Goal: Task Accomplishment & Management: Use online tool/utility

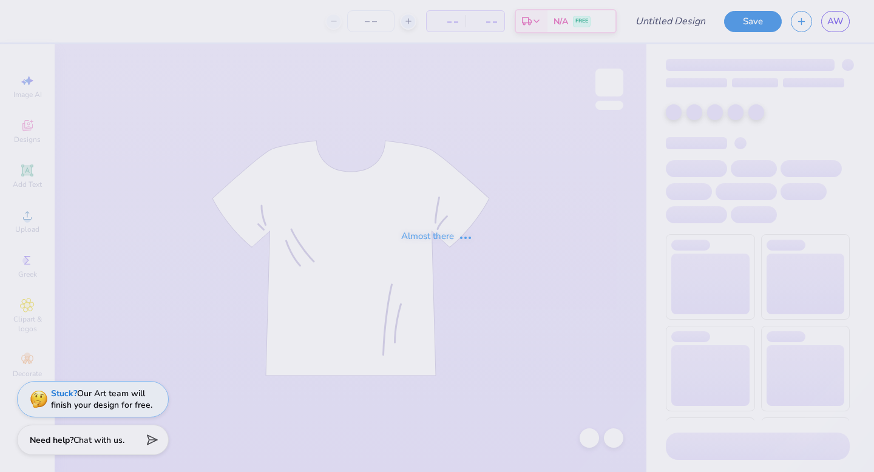
type input "Building Design"
type input "50"
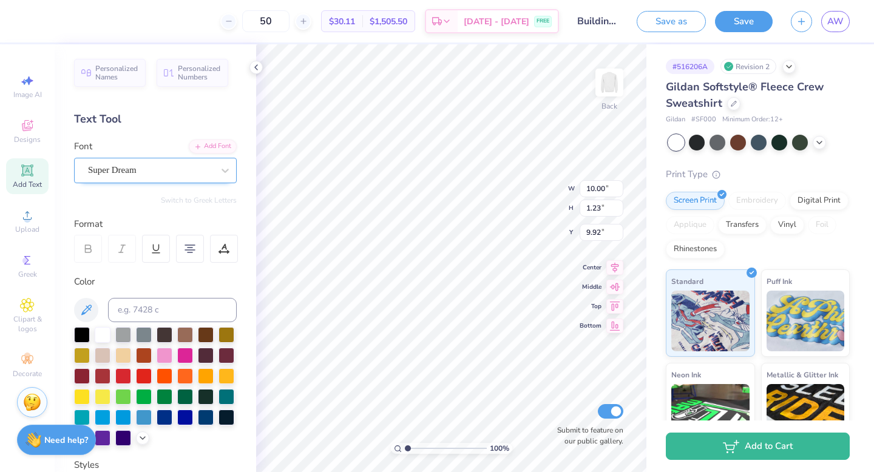
click at [190, 174] on div "Super Dream" at bounding box center [150, 170] width 127 height 19
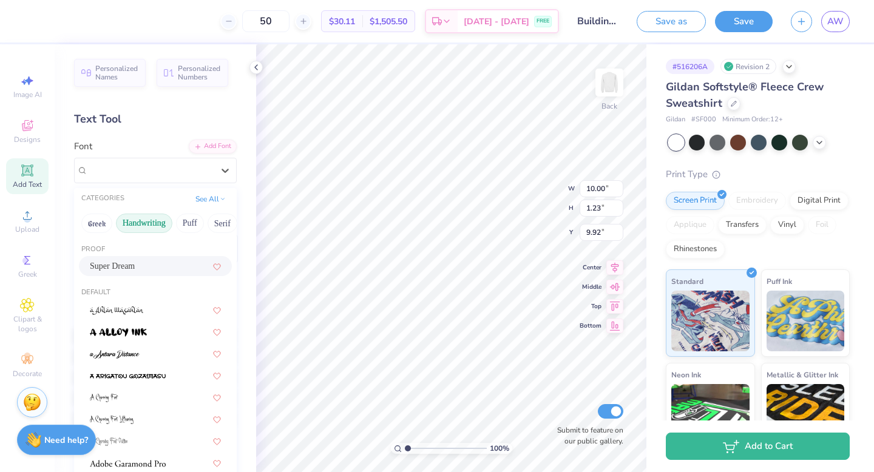
click at [152, 225] on button "Handwriting" at bounding box center [144, 223] width 56 height 19
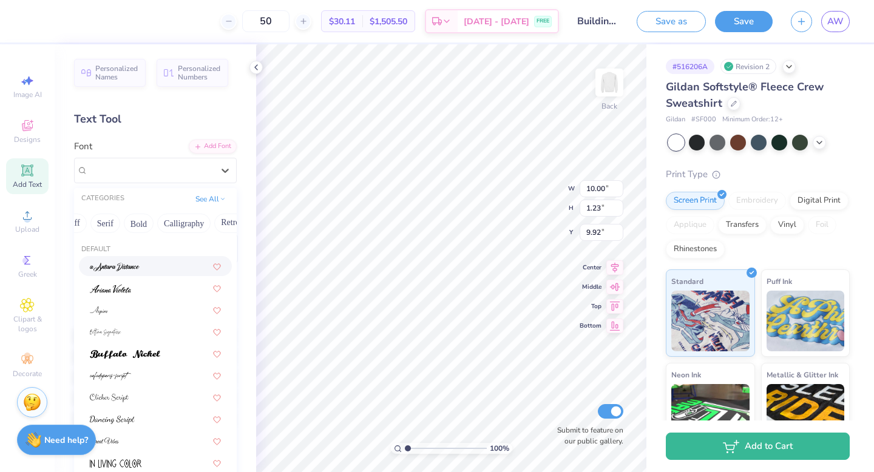
scroll to position [0, 118]
click at [193, 229] on button "Calligraphy" at bounding box center [183, 223] width 53 height 19
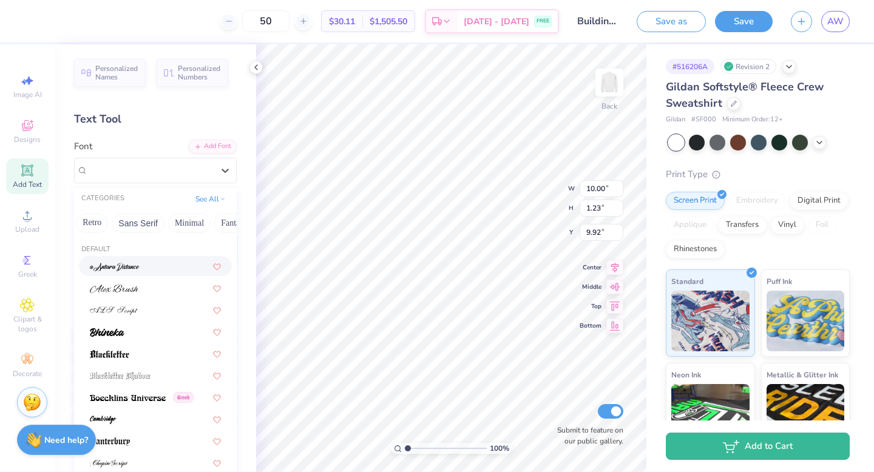
scroll to position [0, 257]
click at [151, 223] on button "Sans Serif" at bounding box center [136, 223] width 53 height 19
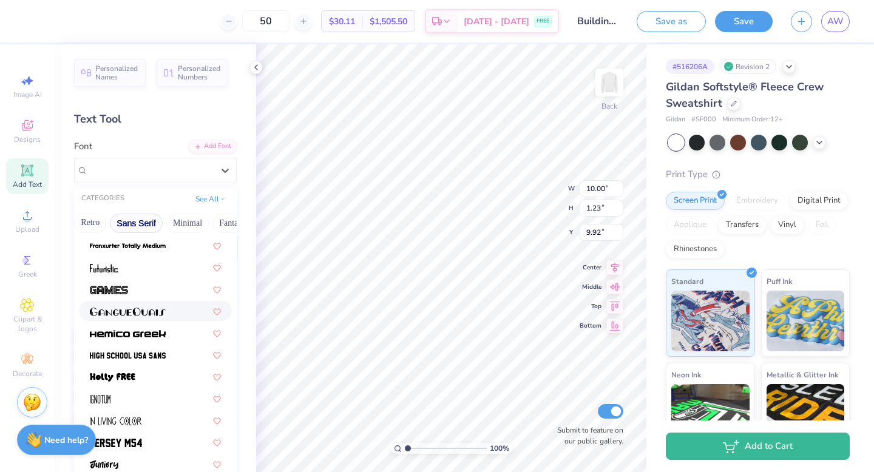
scroll to position [294, 0]
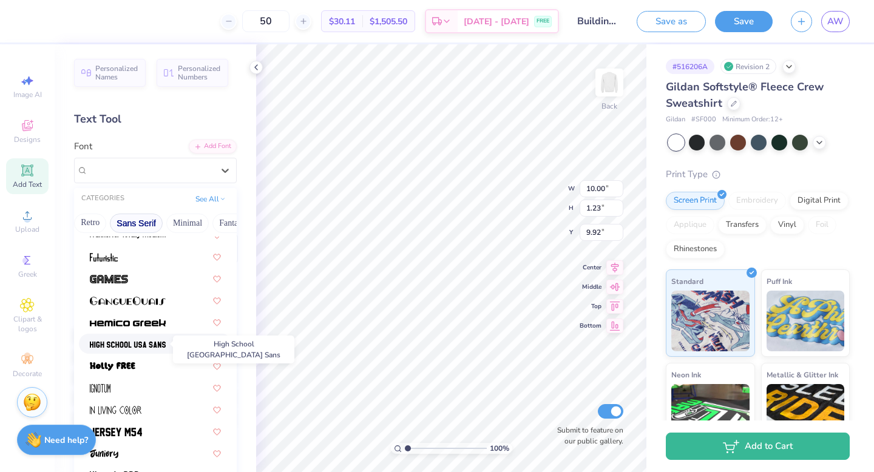
click at [165, 348] on img at bounding box center [128, 345] width 76 height 8
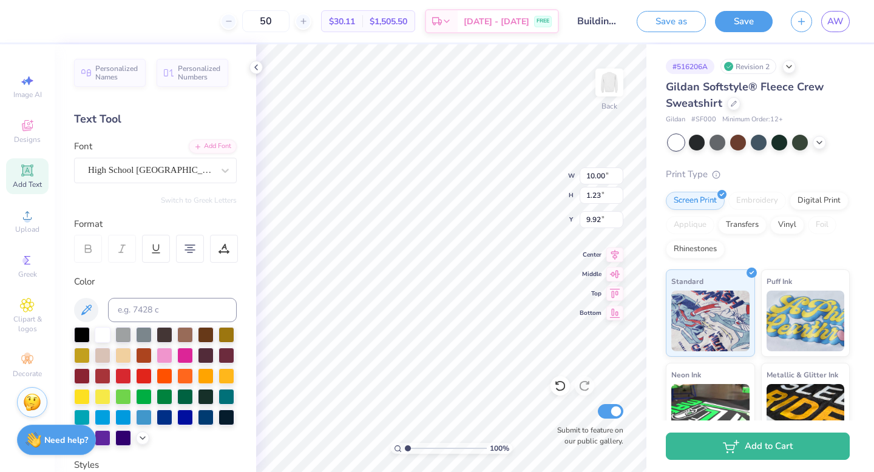
type input "9.04"
type input "1.28"
click at [256, 63] on icon at bounding box center [256, 68] width 10 height 10
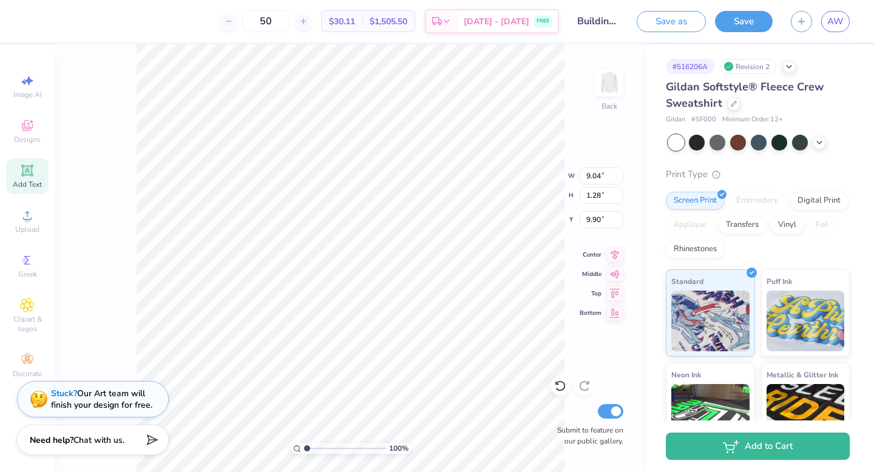
type input "9.62"
type input "12.50"
type input "5.77"
type input "3.00"
type input "11.96"
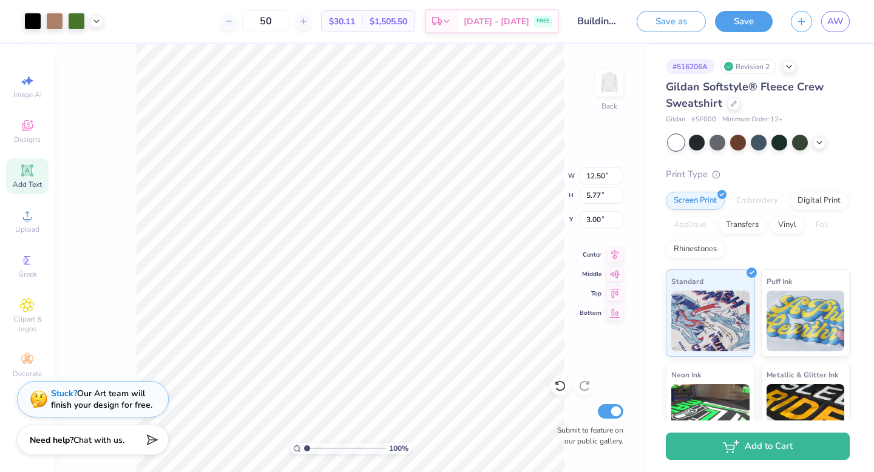
type input "5.52"
type input "3.25"
click at [747, 205] on div "Embroidery" at bounding box center [758, 199] width 58 height 18
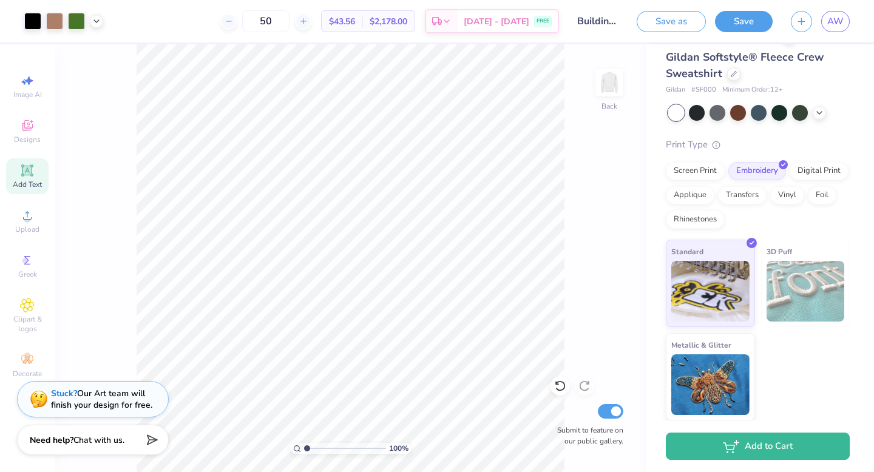
scroll to position [0, 0]
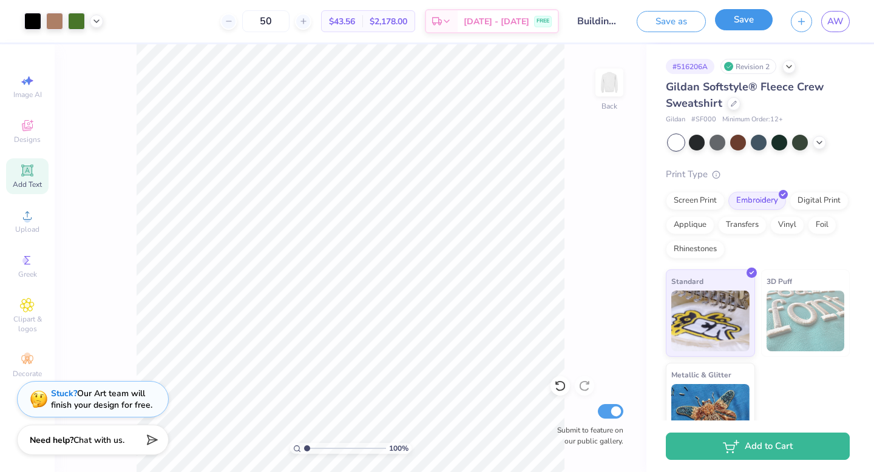
click at [732, 21] on button "Save" at bounding box center [744, 19] width 58 height 21
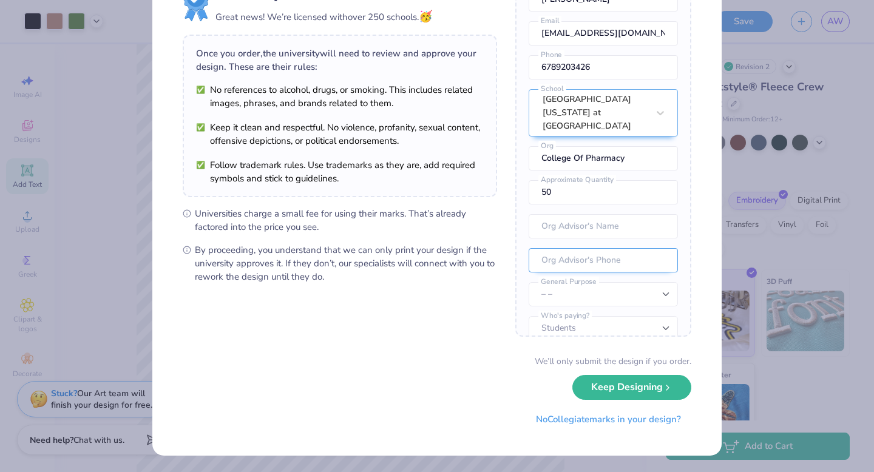
scroll to position [53, 0]
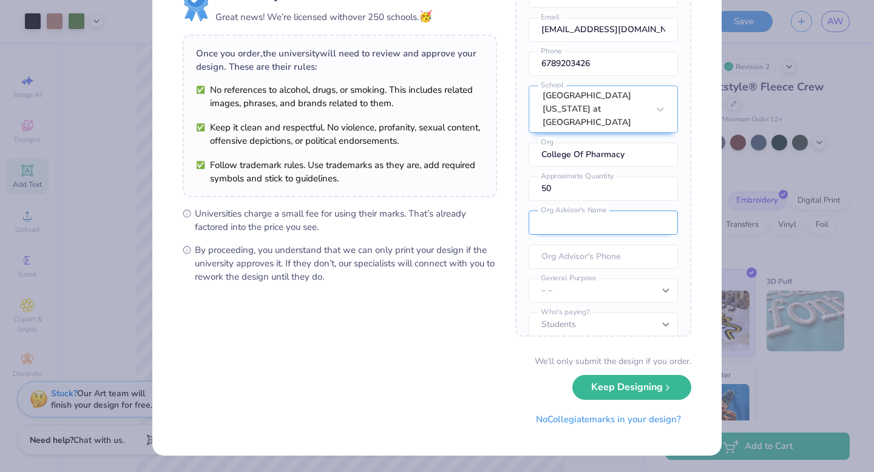
click at [578, 214] on input "text" at bounding box center [603, 223] width 149 height 24
type input "[PERSON_NAME]"
click at [580, 245] on input "tel" at bounding box center [603, 257] width 149 height 24
type input "[PHONE_NUMBER]"
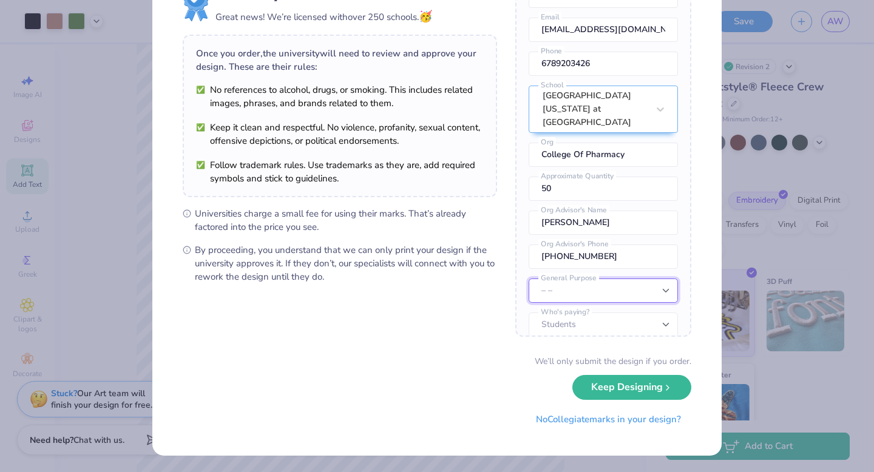
click at [596, 279] on select "– – Member apparel for registered Student Organization / Department / School Fu…" at bounding box center [603, 291] width 149 height 24
select select "Fundraising / Philanthropy event"
click at [529, 279] on select "– – Member apparel for registered Student Organization / Department / School Fu…" at bounding box center [603, 291] width 149 height 24
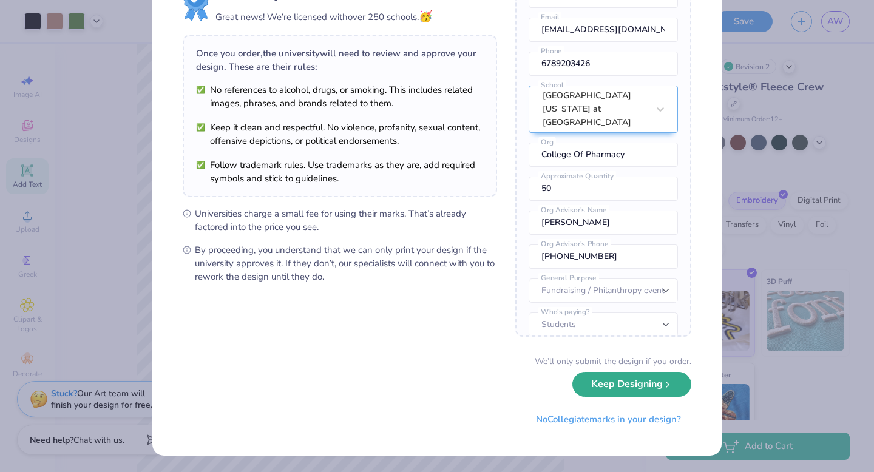
click at [603, 393] on button "Keep Designing" at bounding box center [632, 384] width 119 height 25
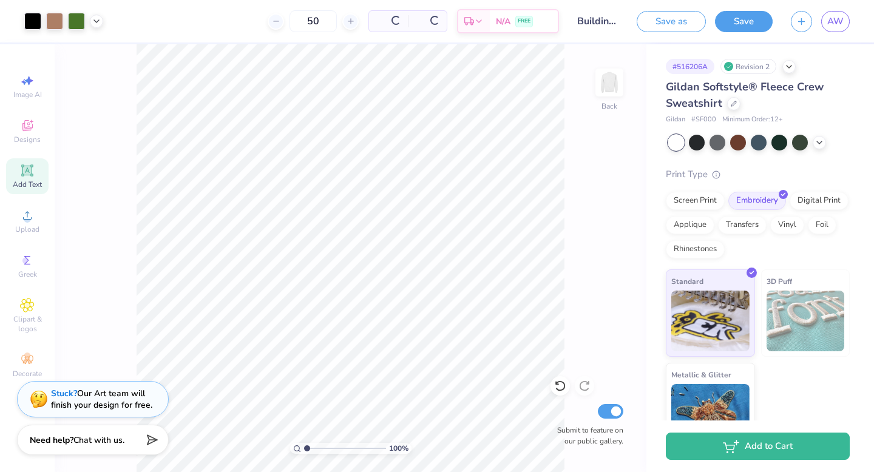
scroll to position [0, 0]
click at [712, 143] on div at bounding box center [718, 142] width 16 height 16
click at [815, 144] on icon at bounding box center [820, 142] width 10 height 10
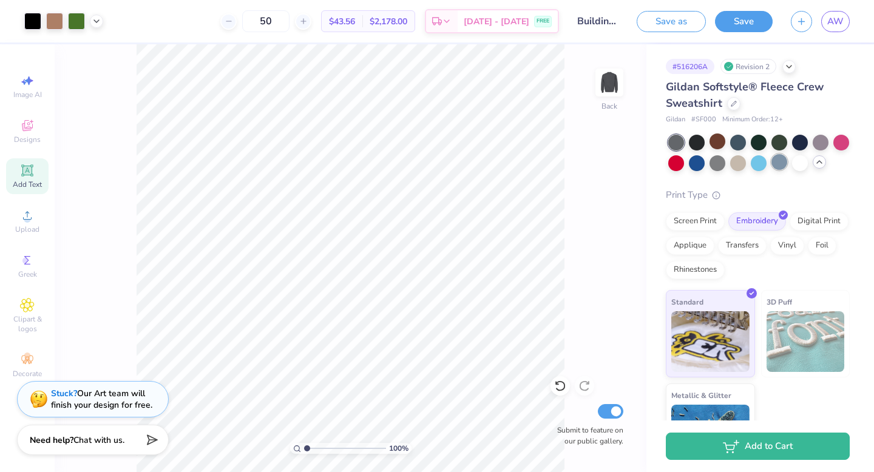
click at [777, 163] on div at bounding box center [780, 162] width 16 height 16
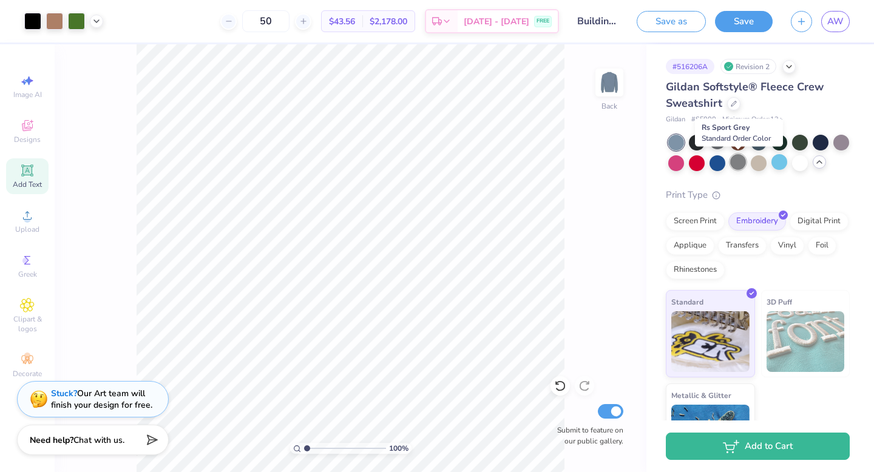
click at [736, 167] on div at bounding box center [738, 162] width 16 height 16
click at [798, 164] on div at bounding box center [800, 162] width 16 height 16
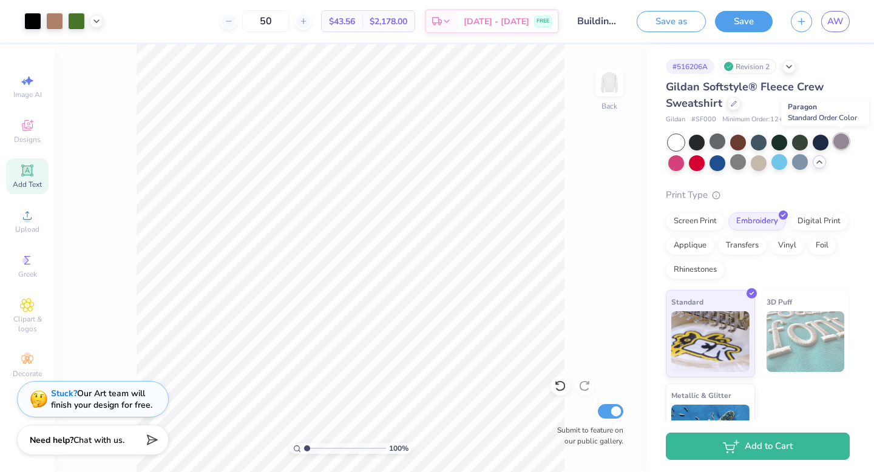
click at [840, 142] on div at bounding box center [842, 142] width 16 height 16
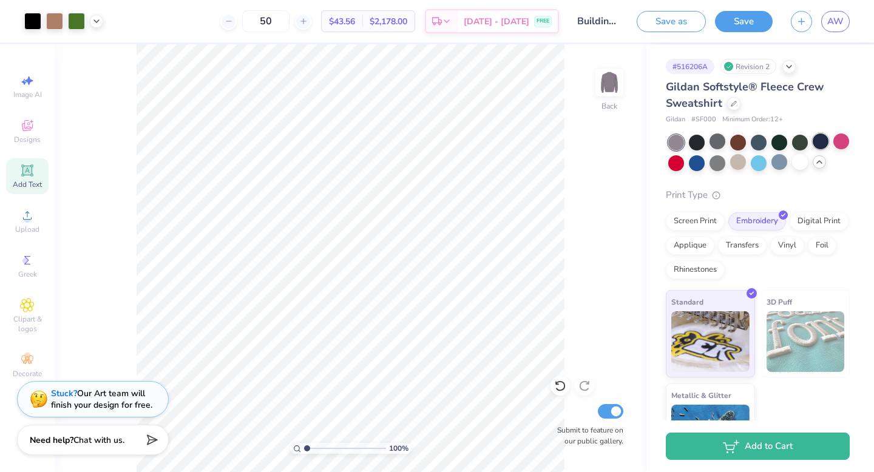
click at [823, 141] on div at bounding box center [821, 142] width 16 height 16
click at [713, 163] on div at bounding box center [718, 162] width 16 height 16
click at [800, 166] on div at bounding box center [800, 162] width 16 height 16
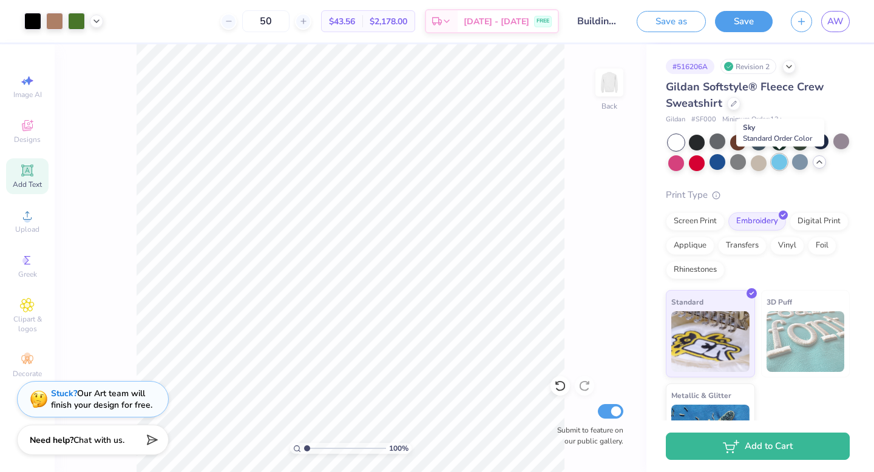
click at [780, 161] on div at bounding box center [780, 162] width 16 height 16
click at [824, 167] on div at bounding box center [759, 153] width 182 height 36
click at [818, 166] on icon at bounding box center [820, 162] width 10 height 10
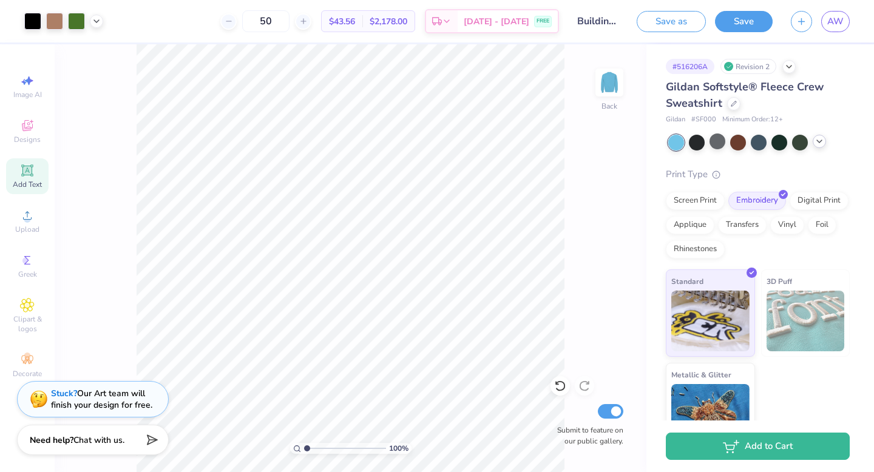
click at [818, 142] on icon at bounding box center [820, 142] width 10 height 10
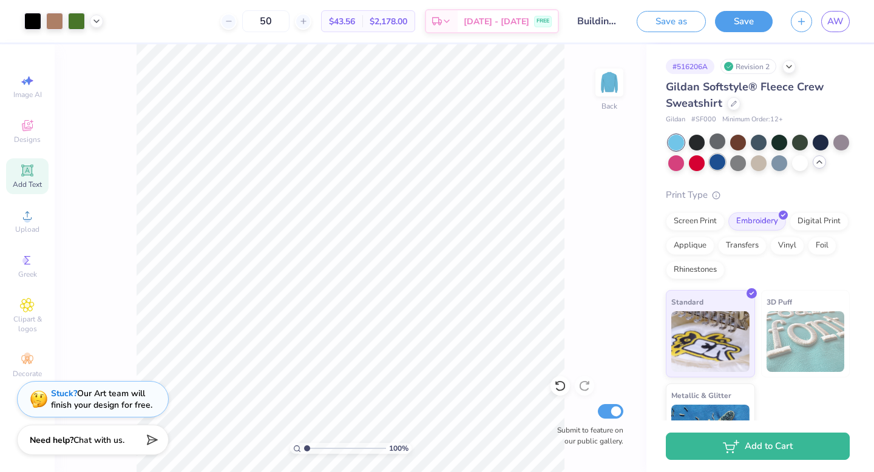
click at [711, 161] on div at bounding box center [718, 162] width 16 height 16
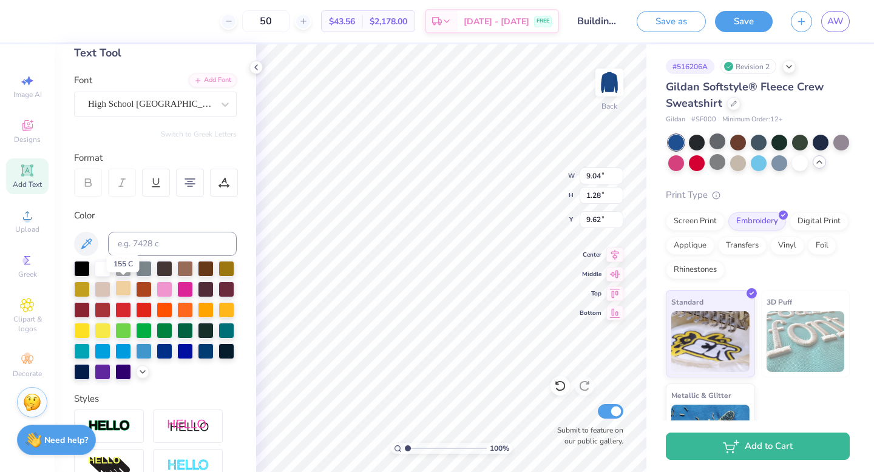
scroll to position [83, 0]
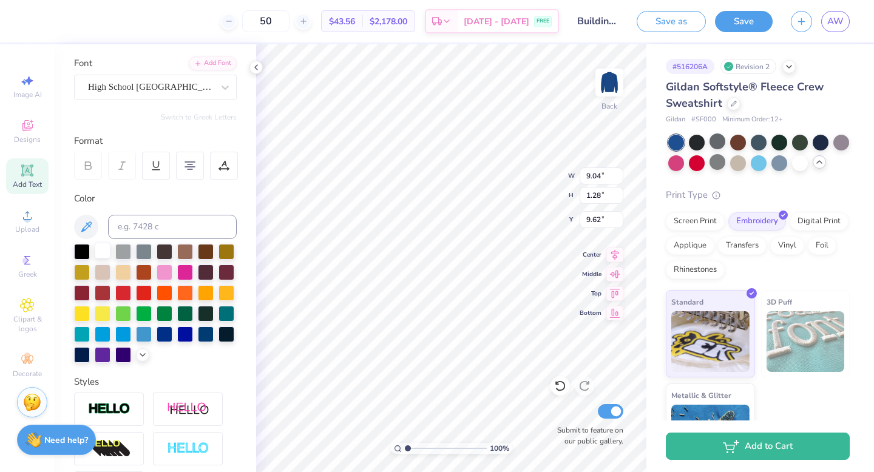
click at [104, 253] on div at bounding box center [103, 251] width 16 height 16
click at [255, 66] on polyline at bounding box center [256, 67] width 2 height 5
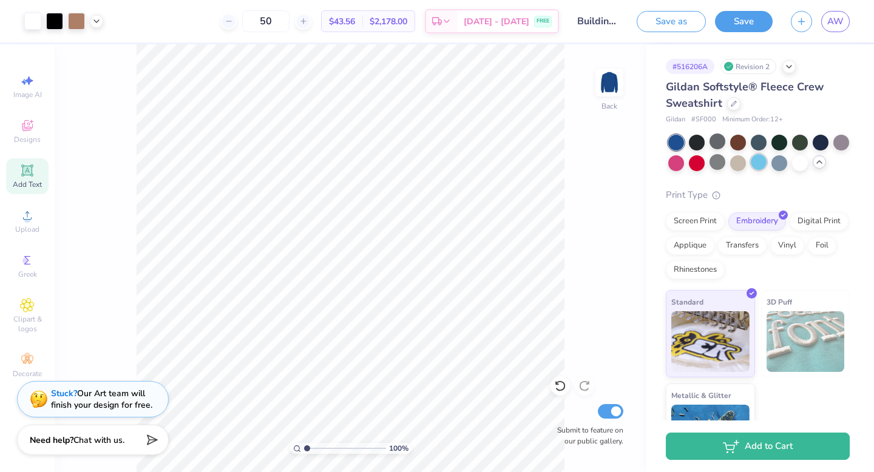
click at [753, 155] on div at bounding box center [759, 162] width 16 height 16
click at [735, 168] on div at bounding box center [738, 162] width 16 height 16
click at [728, 30] on div "Save" at bounding box center [744, 21] width 58 height 21
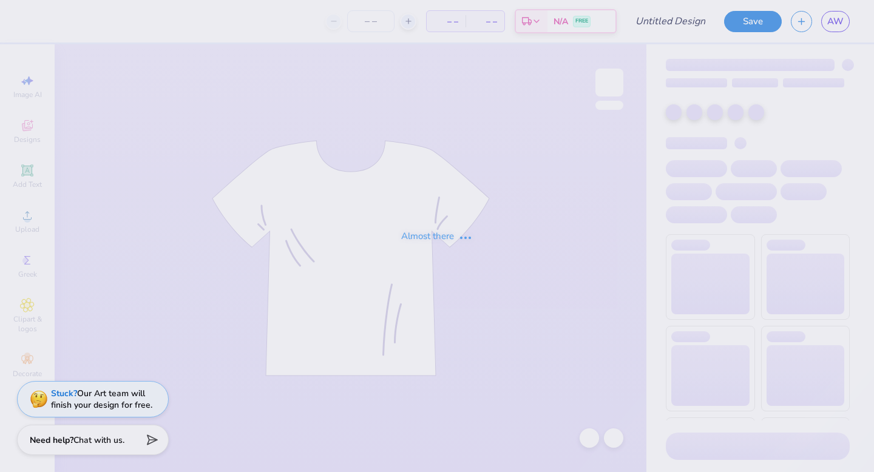
type input "FP Design"
type input "50"
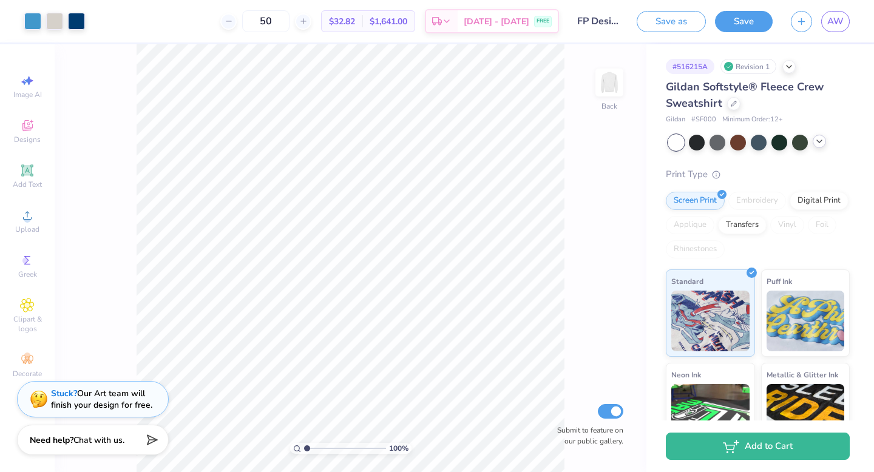
click at [820, 146] on div at bounding box center [819, 141] width 13 height 13
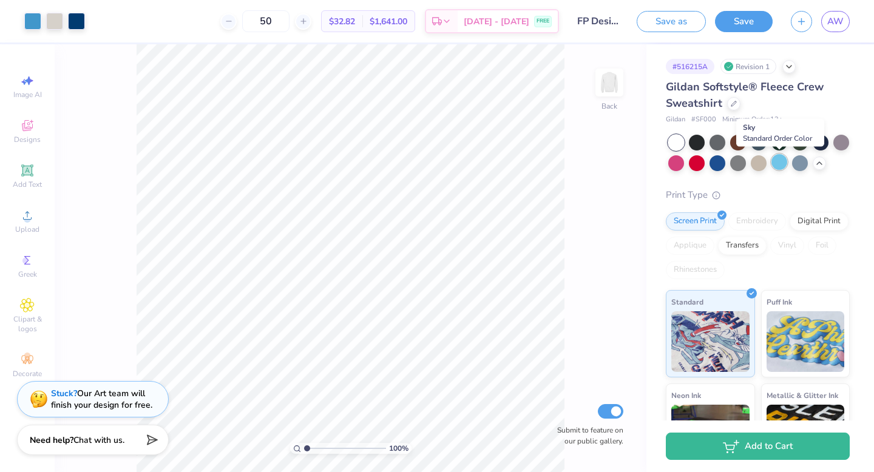
click at [784, 160] on div at bounding box center [780, 162] width 16 height 16
click at [795, 163] on div at bounding box center [800, 162] width 16 height 16
click at [757, 161] on div at bounding box center [759, 162] width 16 height 16
click at [737, 161] on div at bounding box center [738, 162] width 16 height 16
click at [718, 163] on div at bounding box center [718, 162] width 16 height 16
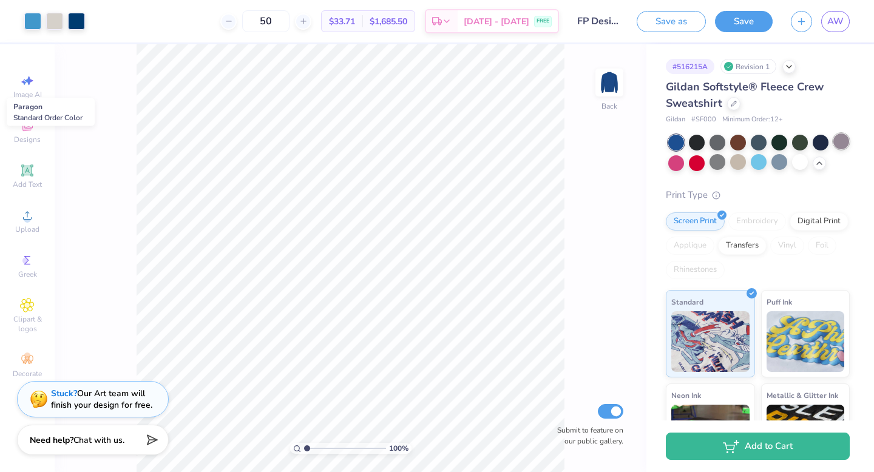
click at [842, 144] on div at bounding box center [842, 142] width 16 height 16
click at [828, 140] on div at bounding box center [821, 142] width 16 height 16
click at [804, 143] on div at bounding box center [800, 142] width 16 height 16
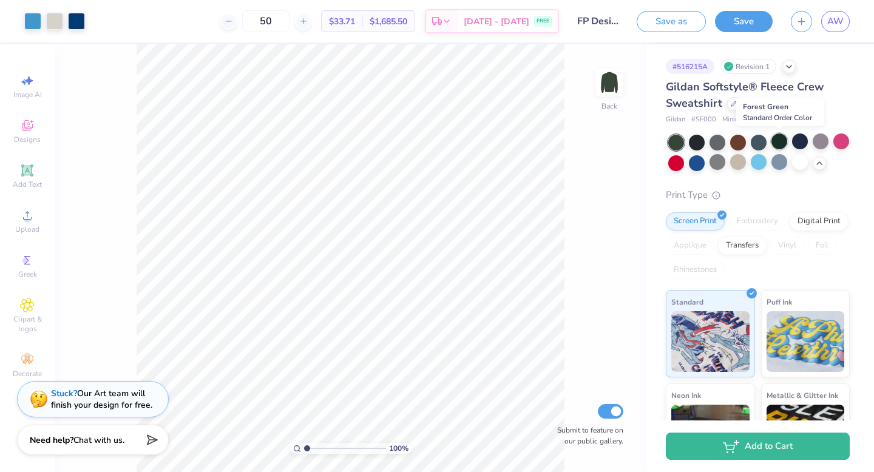
click at [774, 142] on div at bounding box center [780, 142] width 16 height 16
click at [758, 141] on div at bounding box center [759, 142] width 16 height 16
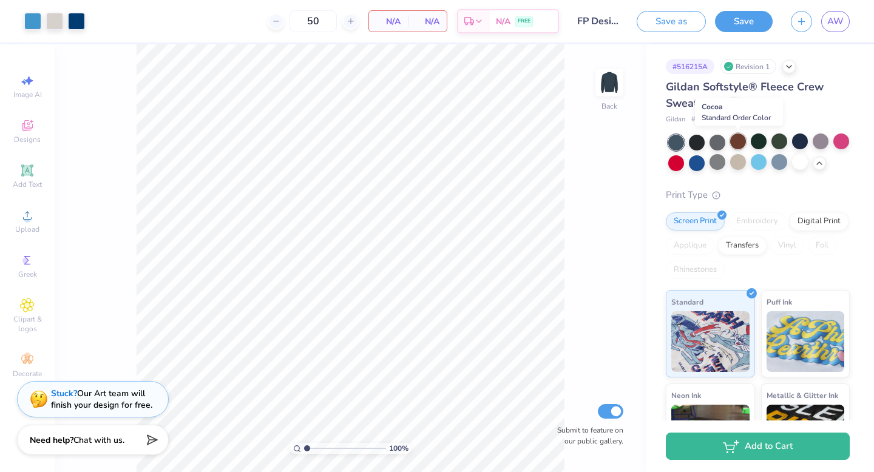
click at [743, 141] on div at bounding box center [738, 142] width 16 height 16
click at [715, 138] on div at bounding box center [718, 142] width 16 height 16
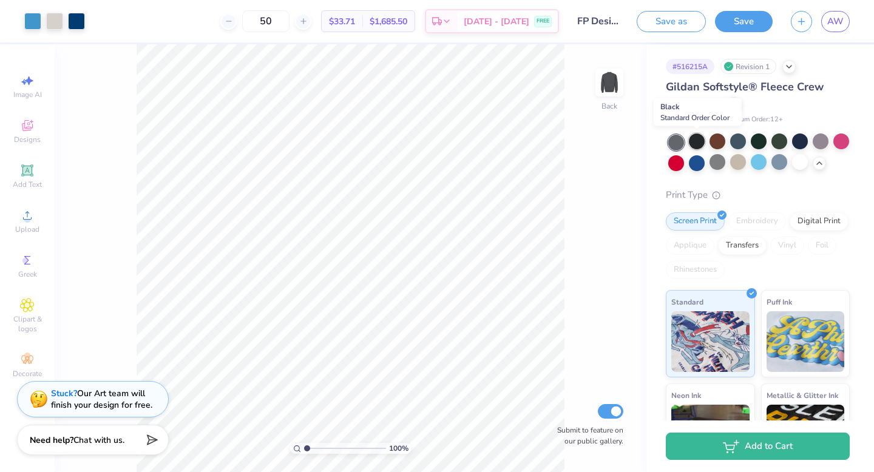
click at [703, 138] on div at bounding box center [697, 142] width 16 height 16
click at [679, 143] on div at bounding box center [676, 143] width 16 height 16
click at [796, 163] on div at bounding box center [800, 162] width 16 height 16
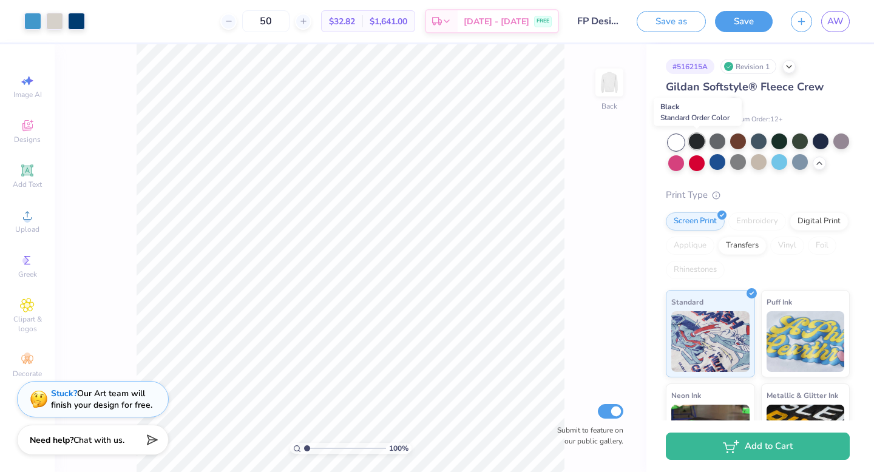
click at [699, 134] on div at bounding box center [697, 142] width 16 height 16
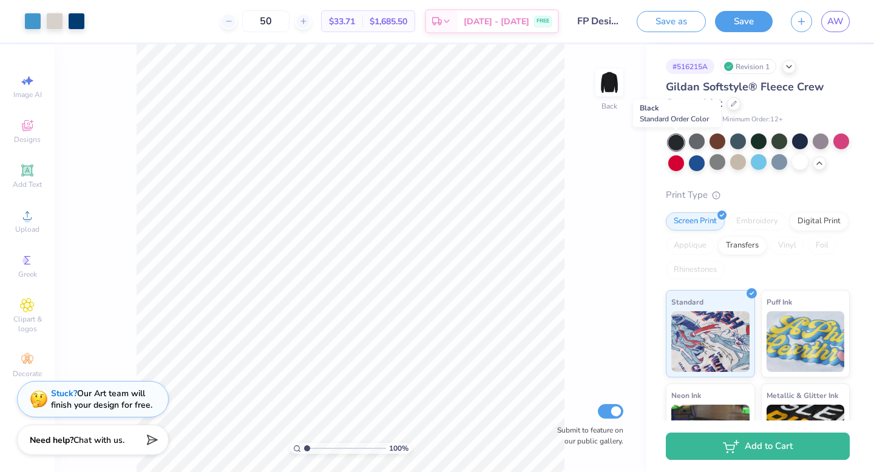
click at [677, 137] on div at bounding box center [676, 143] width 16 height 16
click at [801, 169] on div at bounding box center [800, 162] width 16 height 16
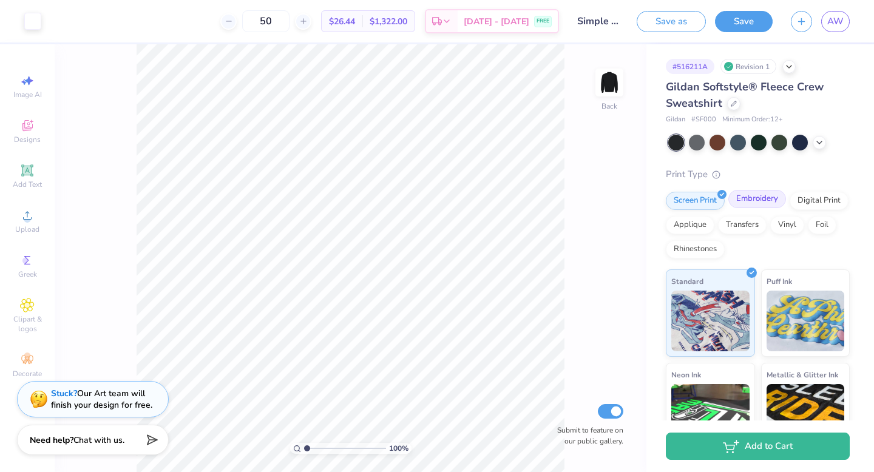
click at [751, 202] on div "Embroidery" at bounding box center [758, 199] width 58 height 18
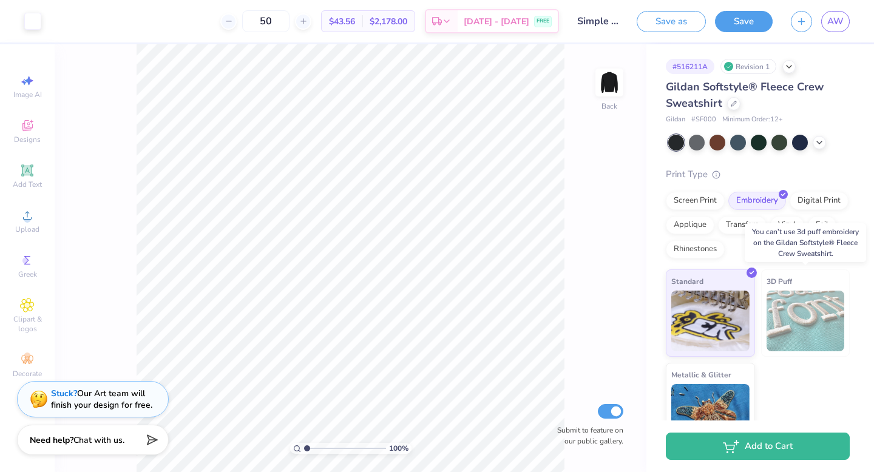
click at [812, 307] on img at bounding box center [806, 321] width 78 height 61
